Goal: Feedback & Contribution: Contribute content

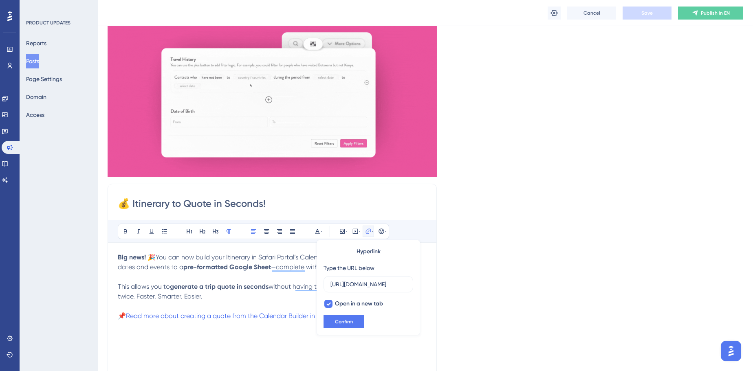
click at [600, 151] on div "Language English (Default) Insert an Image Delete 💰 Itinerary to Quote in Secon…" at bounding box center [426, 232] width 636 height 509
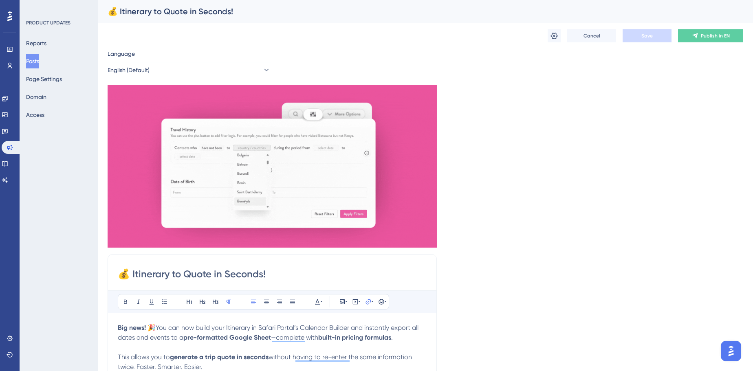
click at [37, 61] on button "Posts" at bounding box center [32, 61] width 13 height 15
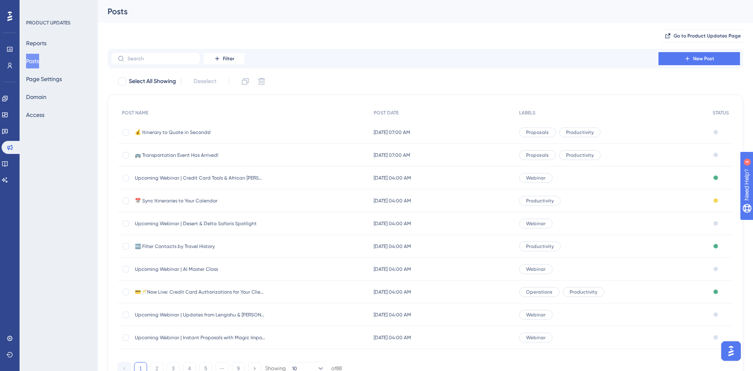
click at [190, 156] on span "🚌 Transportation Event Has Arrived!" at bounding box center [200, 155] width 130 height 7
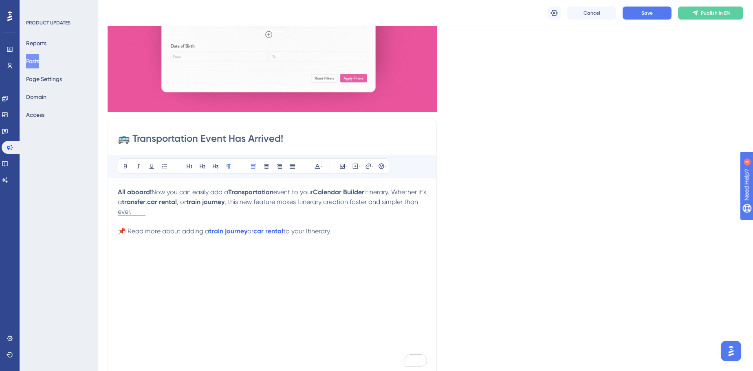
scroll to position [37, 0]
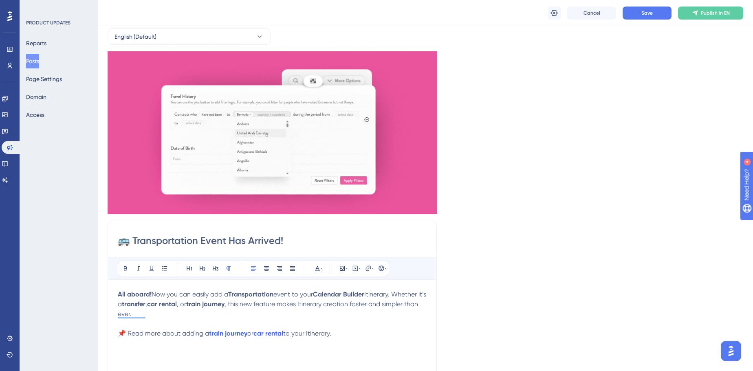
click at [132, 240] on input "🚌 Transportation Event Has Arrived!" at bounding box center [272, 240] width 309 height 13
click at [133, 240] on input "🚌 Transportation Event Has Arrived!" at bounding box center [272, 240] width 309 height 13
click at [249, 238] on input "🚌 New Transportation Event Has Arrived!" at bounding box center [272, 240] width 309 height 13
click at [270, 240] on input "🚌 New Transportation Events Has Arrived!" at bounding box center [272, 240] width 309 height 13
type input "🚌 New Transportation Events Have Arrived!"
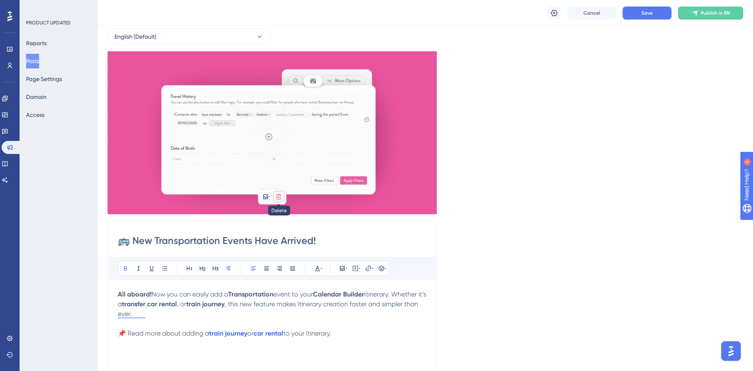
click at [280, 194] on icon at bounding box center [279, 197] width 7 height 7
click at [278, 216] on icon at bounding box center [279, 216] width 8 height 8
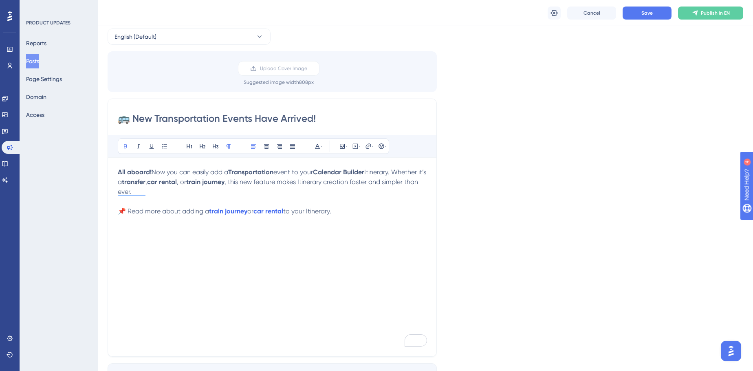
click at [261, 118] on input "🚌 New Transportation Events Have Arrived!" at bounding box center [272, 118] width 309 height 13
click at [260, 118] on input "🚌 New Transportation Events Have Arrived!" at bounding box center [272, 118] width 309 height 13
click at [414, 244] on div "All aboard! Now you can easily add a Transportation event to your Calendar Buil…" at bounding box center [272, 257] width 309 height 179
drag, startPoint x: 373, startPoint y: 257, endPoint x: 102, endPoint y: 172, distance: 284.1
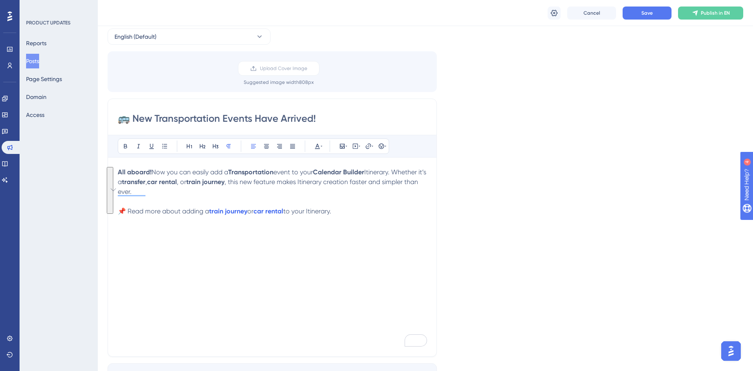
click at [102, 172] on div "Performance Users Engagement Widgets Feedback Product Updates Knowledge Base AI…" at bounding box center [425, 333] width 655 height 740
copy div "All aboard! Now you can easily add a Transportation event to your Calendar Buil…"
click at [569, 117] on div "Language English (Default) Upload Cover Image Suggested image width 808 px 🚌 Ne…" at bounding box center [426, 208] width 636 height 387
click at [657, 13] on button "Save" at bounding box center [647, 13] width 49 height 13
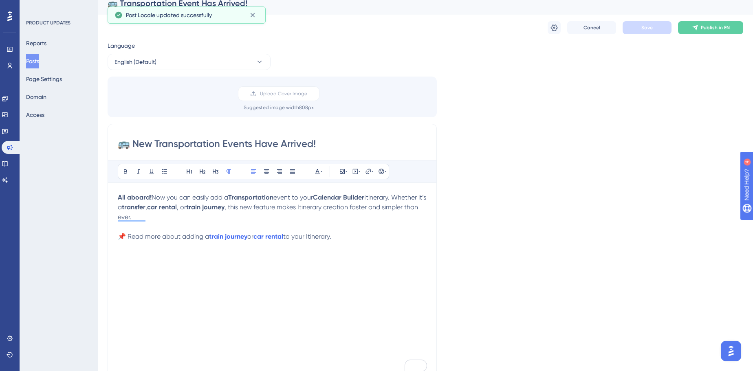
scroll to position [0, 0]
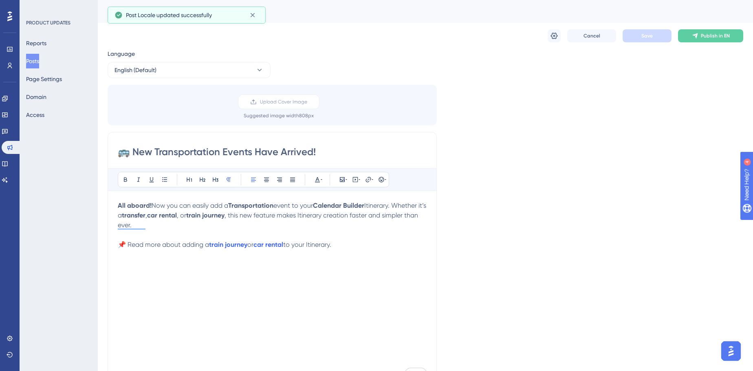
click at [284, 155] on input "🚌 New Transportation Events Have Arrived!" at bounding box center [272, 151] width 309 height 13
click at [284, 154] on input "🚌 New Transportation Events Have Arrived!" at bounding box center [272, 151] width 309 height 13
click at [560, 37] on button at bounding box center [554, 35] width 13 height 13
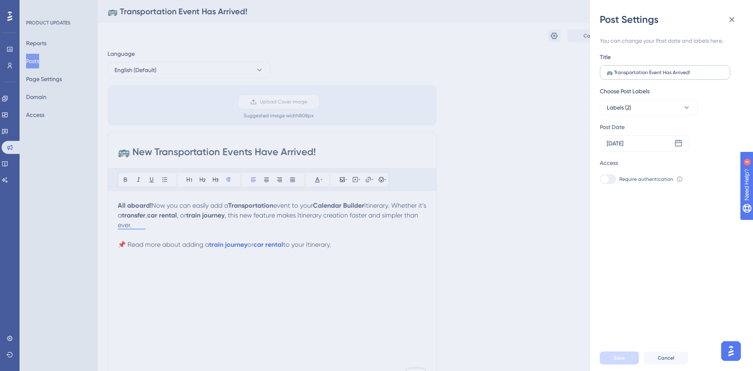
click at [670, 78] on label "🚌 Transportation Event Has Arrived!" at bounding box center [665, 72] width 130 height 15
click at [670, 75] on input "🚌 Transportation Event Has Arrived!" at bounding box center [665, 73] width 117 height 6
click at [670, 78] on label "🚌 Transportation Event Has Arrived!" at bounding box center [665, 72] width 130 height 15
click at [670, 75] on input "🚌 Transportation Event Has Arrived!" at bounding box center [665, 73] width 117 height 6
click at [670, 78] on label "🚌 Transportation Event Has Arrived!" at bounding box center [665, 72] width 130 height 15
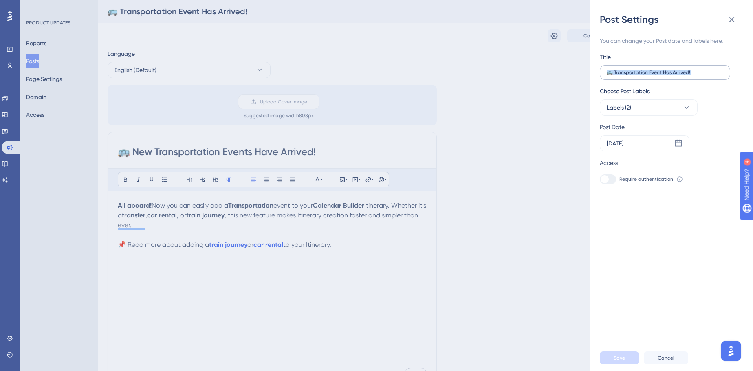
click at [670, 75] on input "🚌 Transportation Event Has Arrived!" at bounding box center [665, 73] width 117 height 6
click at [684, 73] on input "🚌 Transportation Event Has Arrived!" at bounding box center [665, 73] width 117 height 6
paste input "New Transportation Events Have"
type input "🚌 New Transportation Events Have Arrived!"
click at [629, 365] on button "Save" at bounding box center [619, 358] width 39 height 13
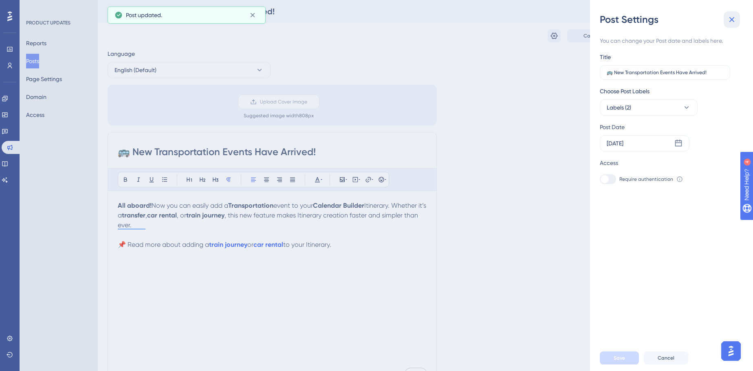
click at [729, 22] on icon at bounding box center [732, 20] width 10 height 10
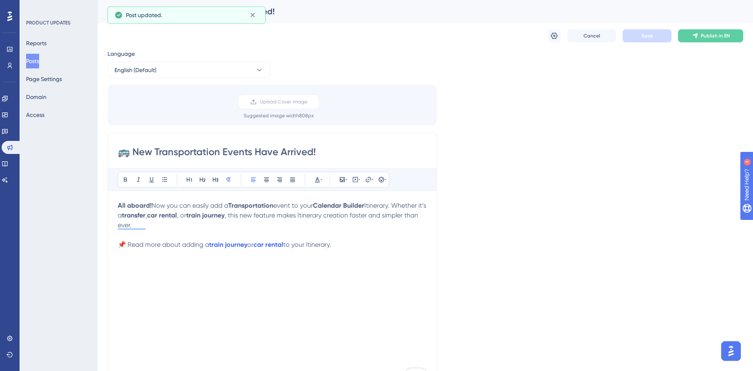
click at [608, 150] on div "Language English (Default) Upload Cover Image Suggested image width 808 px 🚌 Ne…" at bounding box center [426, 242] width 636 height 387
click at [37, 65] on button "Posts" at bounding box center [32, 61] width 13 height 15
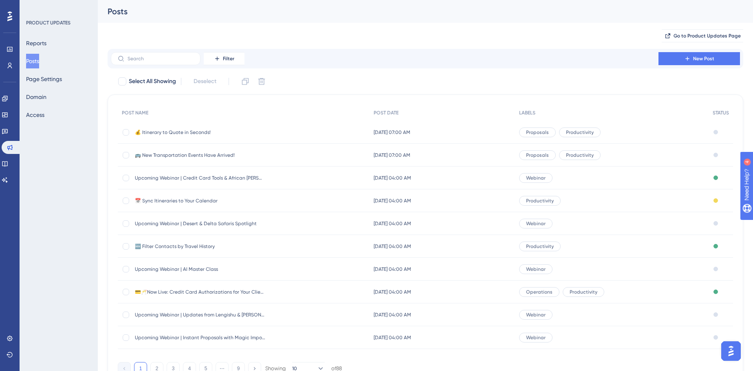
click at [203, 159] on div "🚌 New Transportation Events Have Arrived! 🚌 New Transportation Events Have Arri…" at bounding box center [200, 155] width 130 height 23
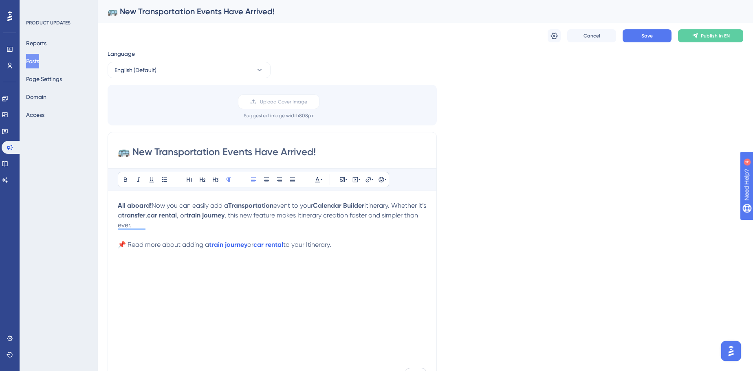
click at [218, 148] on input "🚌 New Transportation Events Have Arrived!" at bounding box center [272, 151] width 309 height 13
click at [217, 148] on input "🚌 New Transportation Events Have Arrived!" at bounding box center [272, 151] width 309 height 13
click at [36, 58] on button "Posts" at bounding box center [32, 61] width 13 height 15
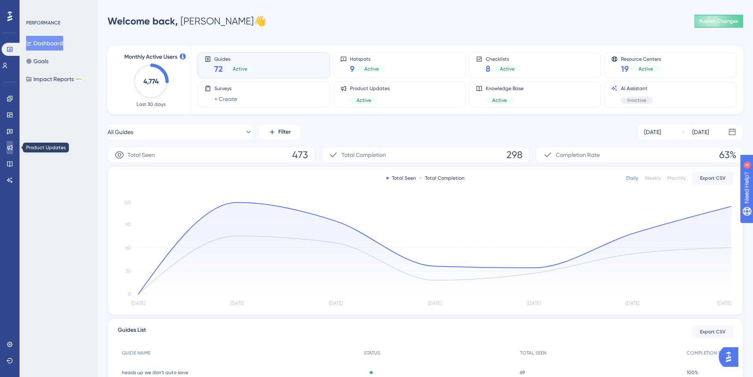
click at [13, 150] on link at bounding box center [10, 147] width 7 height 13
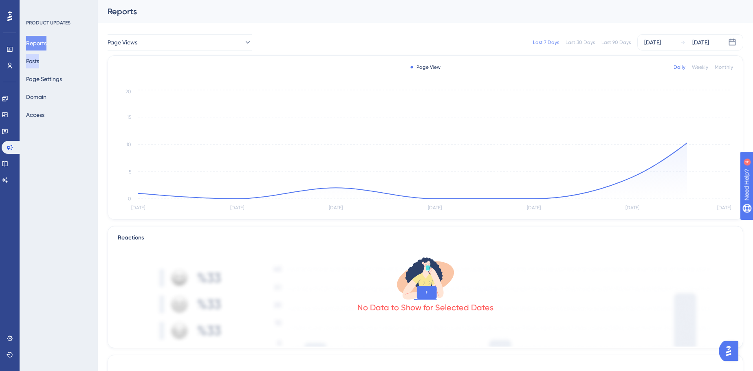
click at [39, 61] on button "Posts" at bounding box center [32, 61] width 13 height 15
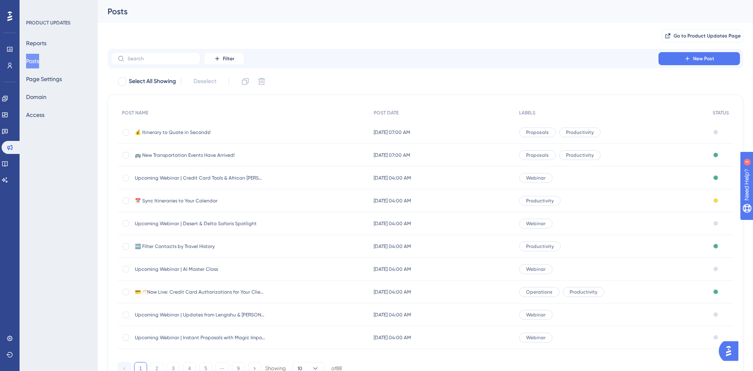
click at [184, 154] on span "🚌 New Transportation Events Have Arrived!" at bounding box center [200, 155] width 130 height 7
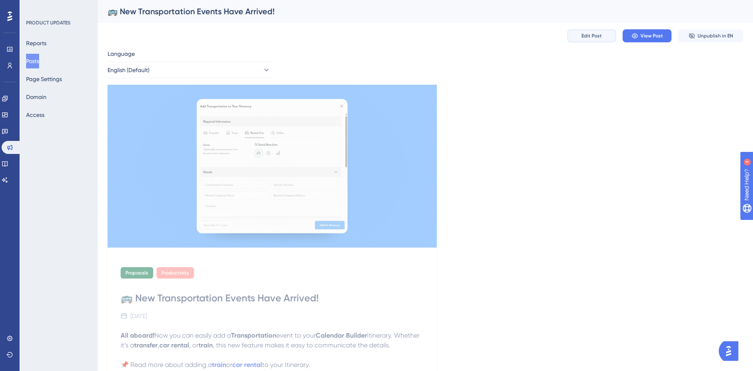
click at [604, 37] on button "Edit Post" at bounding box center [591, 35] width 49 height 13
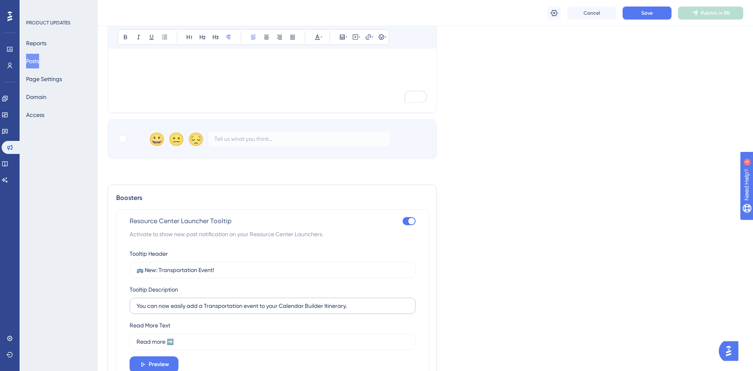
scroll to position [408, 0]
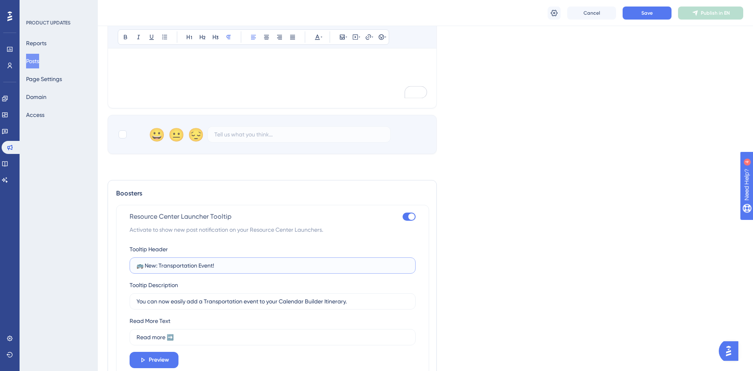
click at [191, 261] on input "🚌 New: Transportation Event!" at bounding box center [273, 265] width 272 height 9
paste input "Transportation Events Have Arrived"
drag, startPoint x: 171, startPoint y: 358, endPoint x: 193, endPoint y: 358, distance: 22.0
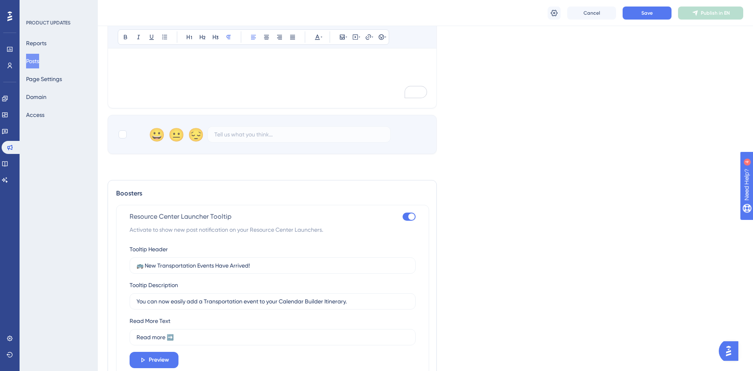
click at [171, 358] on button "Preview" at bounding box center [154, 360] width 49 height 16
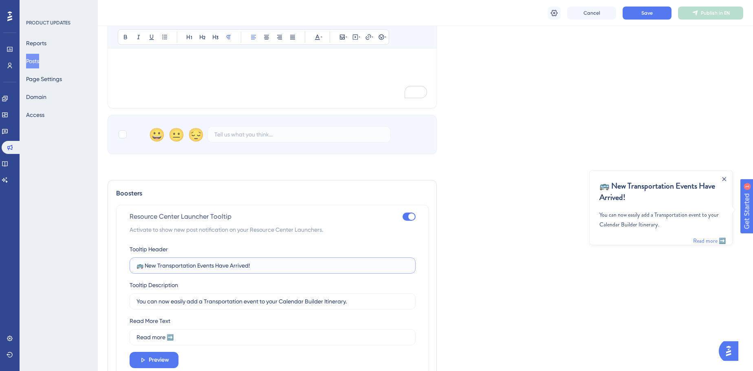
drag, startPoint x: 250, startPoint y: 265, endPoint x: 215, endPoint y: 268, distance: 34.8
click at [215, 268] on input "🚌 New Transportation Events Have Arrived!" at bounding box center [273, 265] width 272 height 9
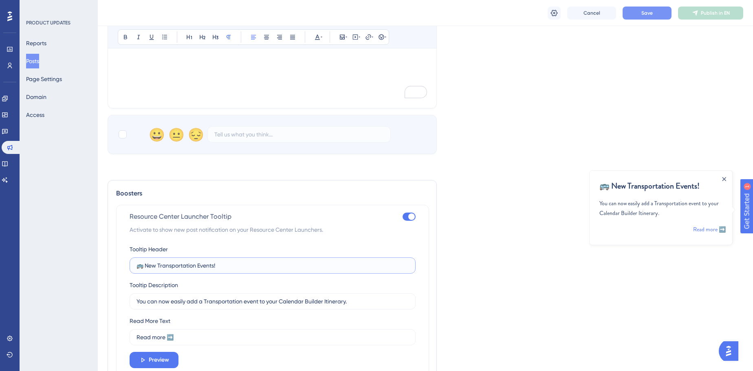
type input "🚌 New Transportation Events!"
click at [650, 12] on span "Save" at bounding box center [646, 13] width 11 height 7
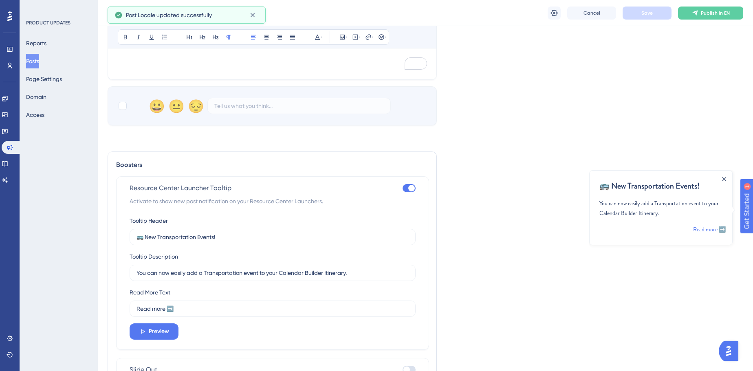
scroll to position [444, 0]
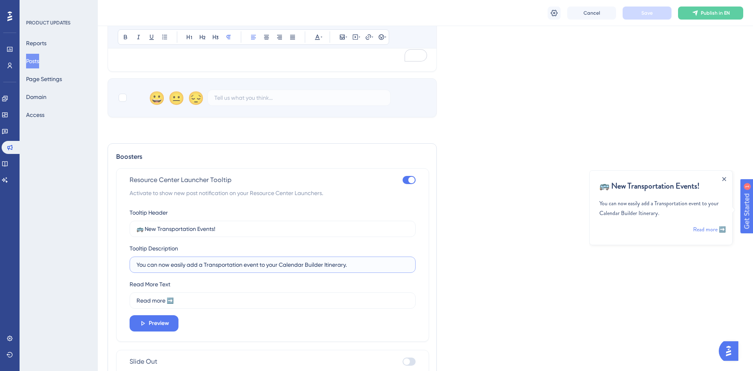
click at [227, 263] on input "You can now easily add a Transportation event to your Calendar Builder Itinerar…" at bounding box center [273, 264] width 272 height 9
click at [227, 264] on input "You can now easily add a Transportation event to your Calendar Builder Itinerar…" at bounding box center [273, 264] width 272 height 9
click at [227, 265] on input "You can now easily add a Transportation event to your Calendar Builder Itinerar…" at bounding box center [273, 264] width 272 height 9
click at [227, 264] on input "You can now easily add a Transportation event to your Calendar Builder Itinerar…" at bounding box center [273, 264] width 272 height 9
click at [219, 264] on input "You can now easily add a trains or car rentals to your Calendar Builder Itinera…" at bounding box center [273, 264] width 272 height 9
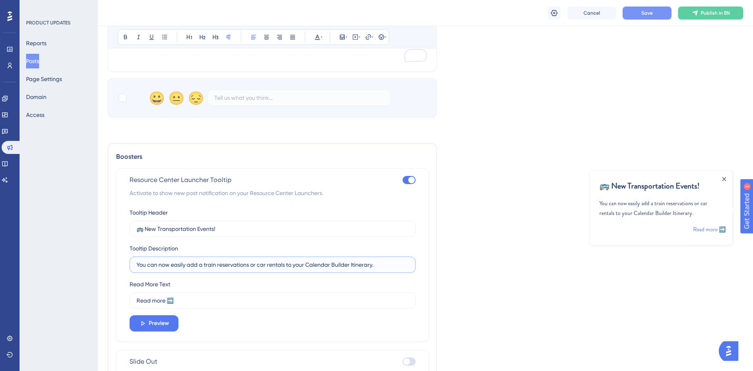
click at [207, 260] on input "You can now easily add a train reservations or car rentals to your Calendar Bui…" at bounding box center [273, 264] width 272 height 9
click at [204, 264] on input "You can now easily add a train reservations or car rentals to your Calendar Bui…" at bounding box center [273, 264] width 272 height 9
type input "You can now easily add train reservations or car rentals to your Calendar Build…"
click at [643, 16] on span "Save" at bounding box center [646, 13] width 11 height 7
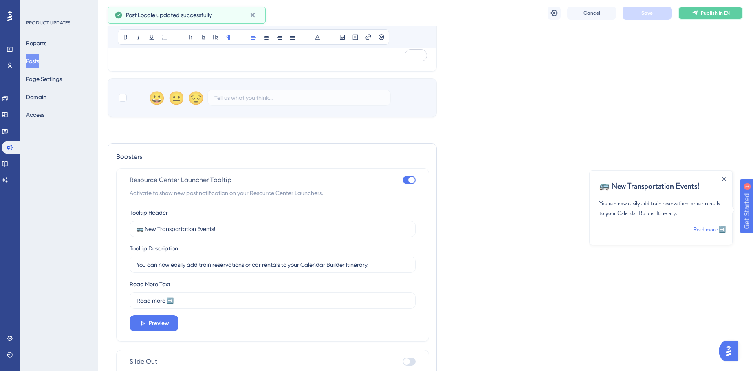
click at [730, 16] on button "Publish in EN" at bounding box center [710, 13] width 65 height 13
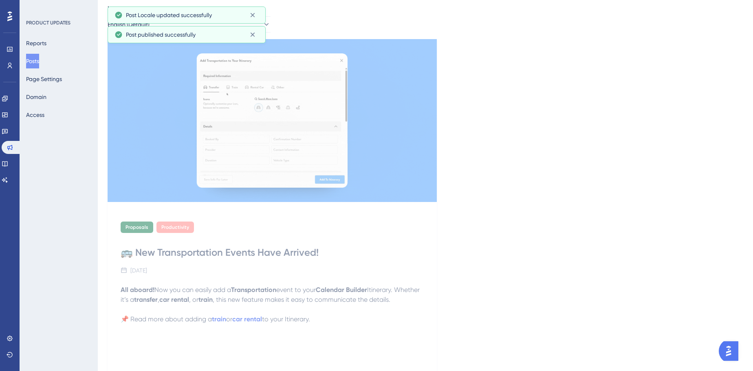
scroll to position [0, 0]
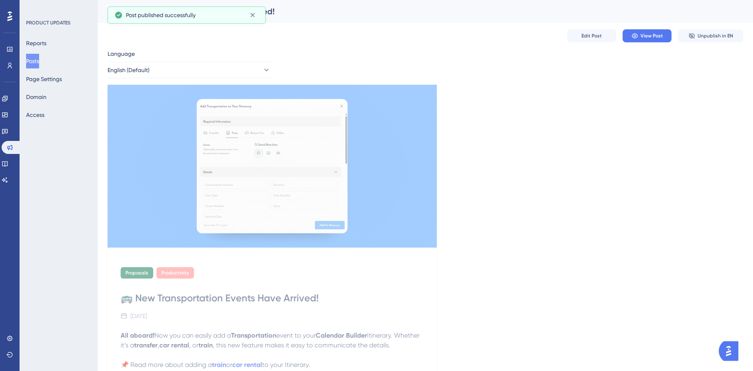
click at [522, 100] on div "Proposals Productivity 🚌 New Transportation Events Have Arrived! August 12, 202…" at bounding box center [426, 305] width 636 height 440
click at [39, 63] on button "Posts" at bounding box center [32, 61] width 13 height 15
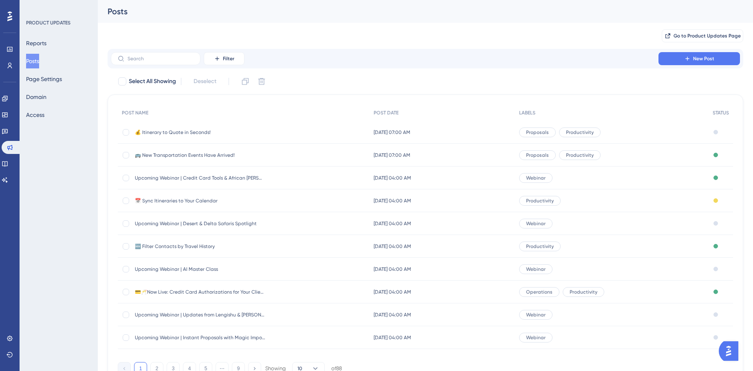
click at [186, 128] on div "💰 Itinerary to Quote in Seconds! 💰 Itinerary to Quote in Seconds!" at bounding box center [200, 132] width 130 height 23
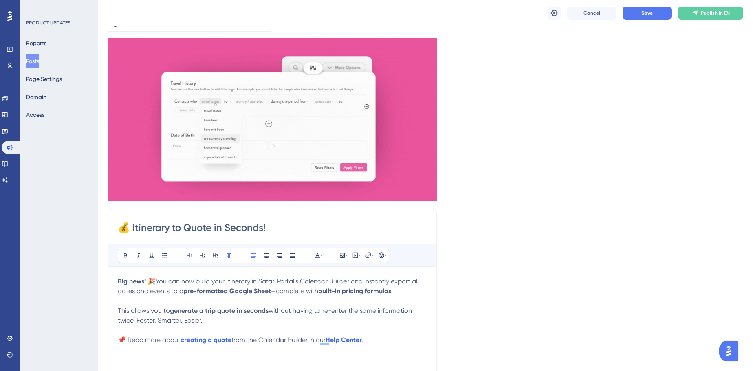
scroll to position [74, 0]
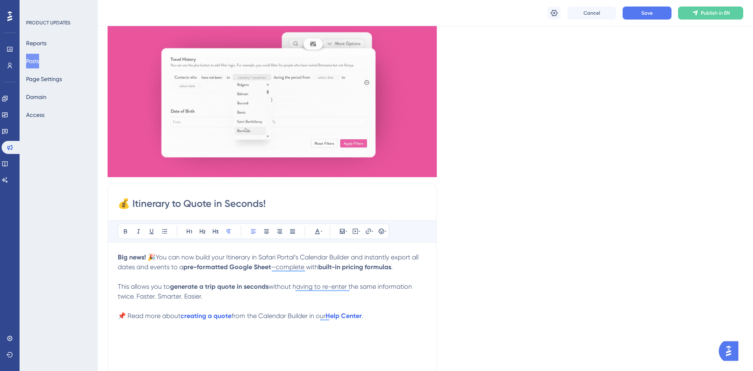
click at [224, 203] on input "💰 Itinerary to Quote in Seconds!" at bounding box center [272, 203] width 309 height 13
click at [224, 202] on input "💰 Itinerary to Quote in Seconds!" at bounding box center [272, 203] width 309 height 13
click at [371, 310] on p "To enrich screen reader interactions, please activate Accessibility in Grammarl…" at bounding box center [272, 307] width 309 height 10
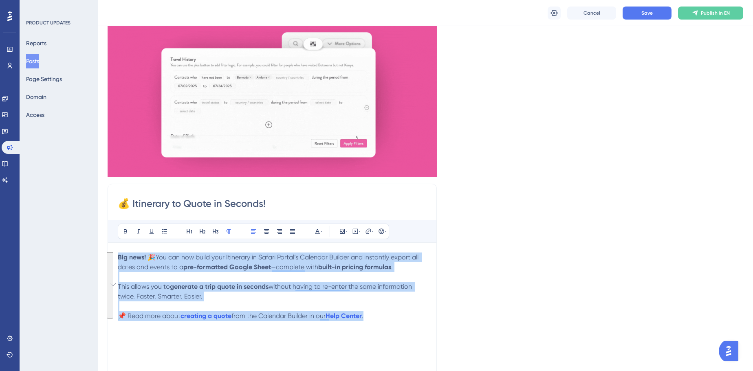
drag, startPoint x: 380, startPoint y: 320, endPoint x: 100, endPoint y: 238, distance: 291.1
click at [100, 238] on div "Performance Users Engagement Widgets Feedback Product Updates Knowledge Base AI…" at bounding box center [425, 357] width 655 height 862
copy div "Big news! 🎉 You can now build your Itinerary in Safari Portal’s Calendar Builde…"
click at [420, 260] on span "You can now build your Itinerary in Safari Portal’s Calendar Builder and instan…" at bounding box center [269, 262] width 302 height 18
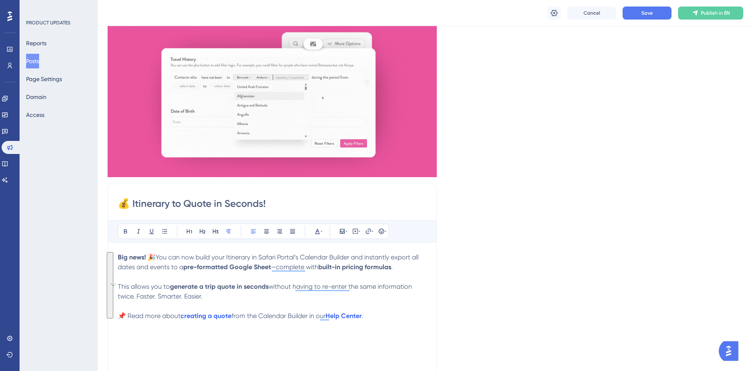
click at [532, 272] on div "Language English (Default) Insert an Image Delete 💰 Itinerary to Quote in Secon…" at bounding box center [426, 232] width 636 height 509
